Goal: Task Accomplishment & Management: Use online tool/utility

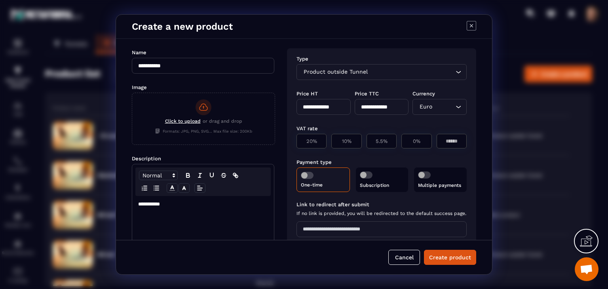
scroll to position [95, 0]
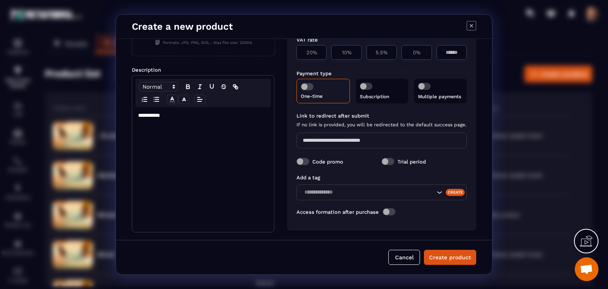
click at [241, 45] on div "Click to upload or drag and drop Formats: JPG, PNG, SVG... Max file size: 200Kb" at bounding box center [203, 28] width 143 height 49
click at [132, 145] on input "Click to upload or drag and drop Formats: JPG, PNG, SVG... Max file size: 200Kb" at bounding box center [132, 145] width 0 height 0
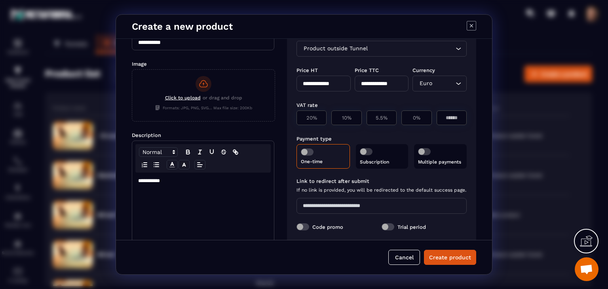
scroll to position [0, 0]
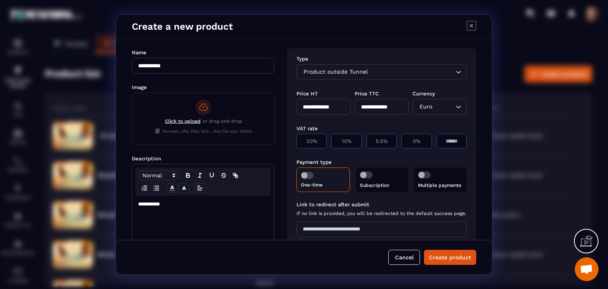
click at [469, 27] on icon "Modal window" at bounding box center [472, 26] width 10 height 10
type input "****"
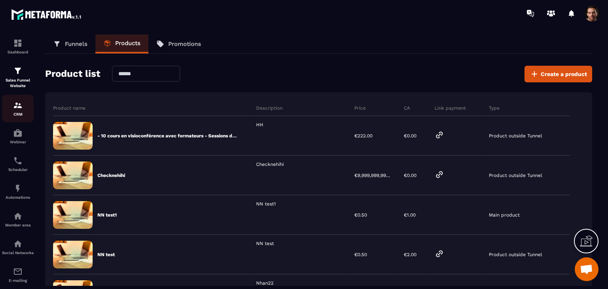
click at [13, 113] on p "CRM" at bounding box center [18, 114] width 32 height 4
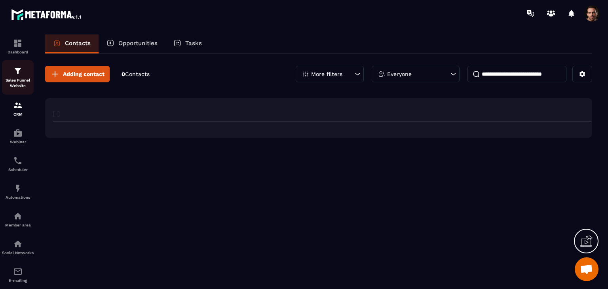
click at [17, 82] on p "Sales Funnel Website" at bounding box center [18, 83] width 32 height 11
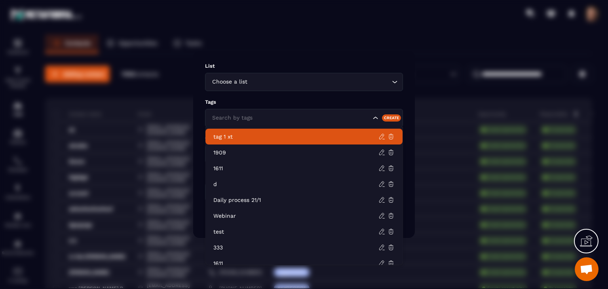
drag, startPoint x: 310, startPoint y: 135, endPoint x: 409, endPoint y: 84, distance: 111.6
click at [421, 105] on body "Dashboard Sales Funnel Website CRM Webinar Scheduler Automations Member area So…" at bounding box center [304, 144] width 608 height 289
click at [430, 92] on div "Modal window" at bounding box center [304, 144] width 608 height 289
click at [464, 157] on div "Modal window" at bounding box center [304, 144] width 608 height 289
click at [447, 240] on div "Modal window" at bounding box center [304, 144] width 608 height 289
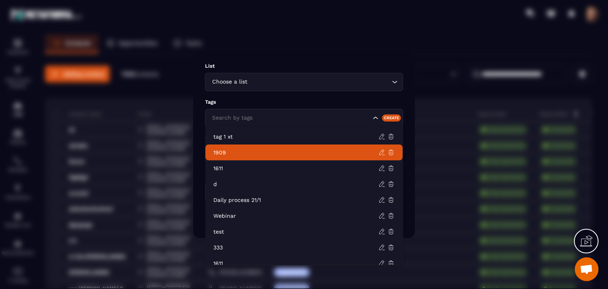
click at [246, 42] on div "Modal window" at bounding box center [304, 144] width 608 height 289
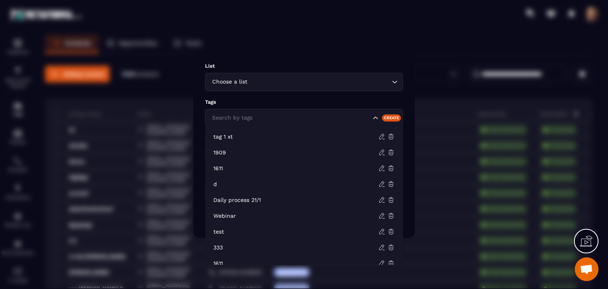
scroll to position [103, 0]
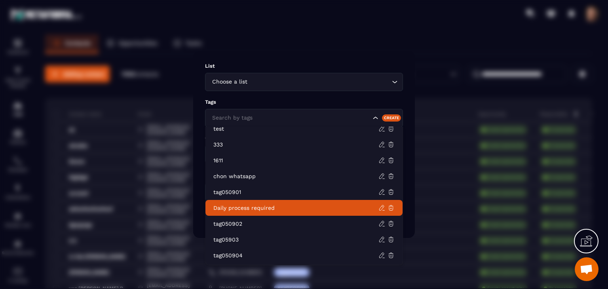
click at [436, 210] on div "Modal window" at bounding box center [304, 144] width 608 height 289
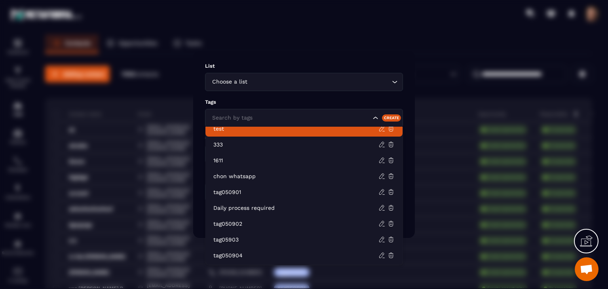
scroll to position [97, 0]
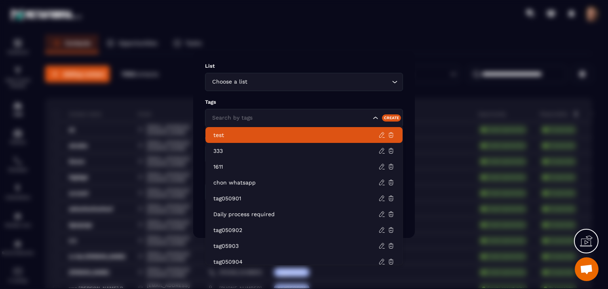
click at [291, 43] on div "Modal window" at bounding box center [304, 144] width 608 height 289
